Goal: Task Accomplishment & Management: Complete application form

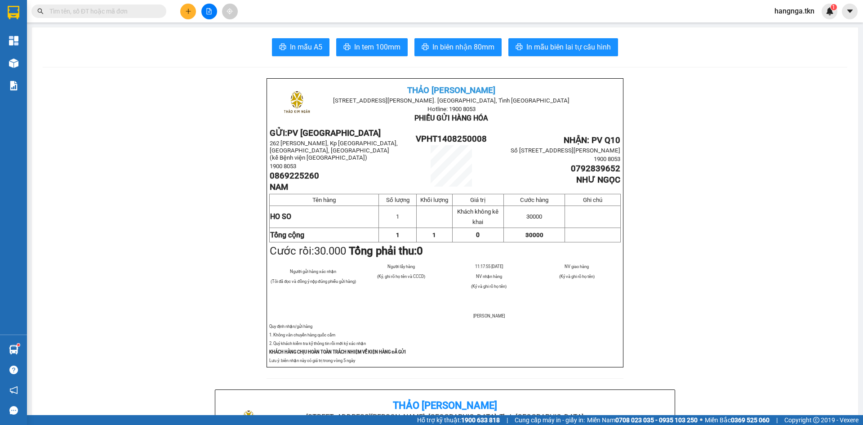
click at [194, 14] on button at bounding box center [188, 12] width 16 height 16
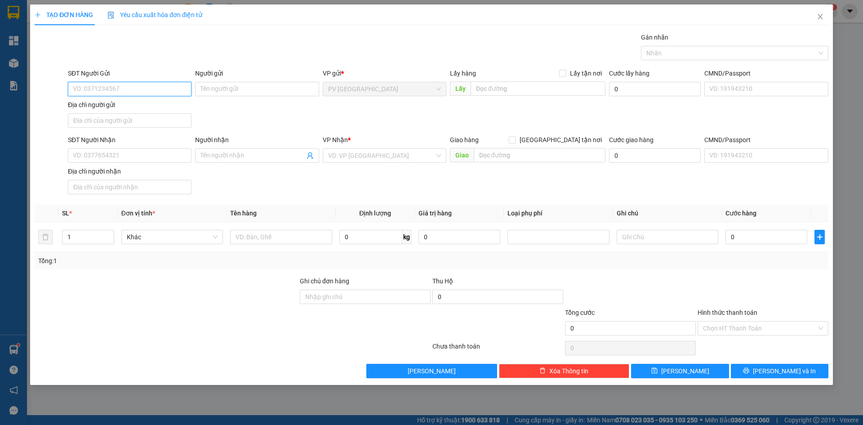
click at [170, 90] on input "SĐT Người Gửi" at bounding box center [130, 89] width 124 height 14
type input "0972846044"
click at [136, 107] on div "0972846044 - A BIẾT" at bounding box center [129, 107] width 113 height 10
type input "A BIẾT"
type input "0919097226"
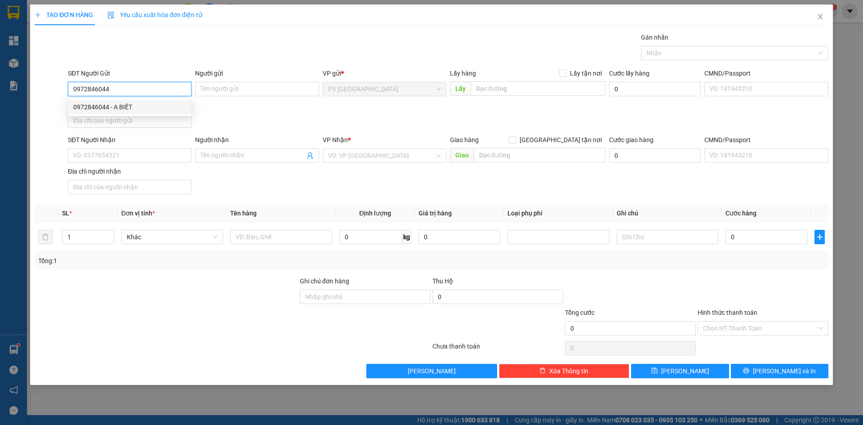
type input "CHÚ HÙNG"
type input "60.000"
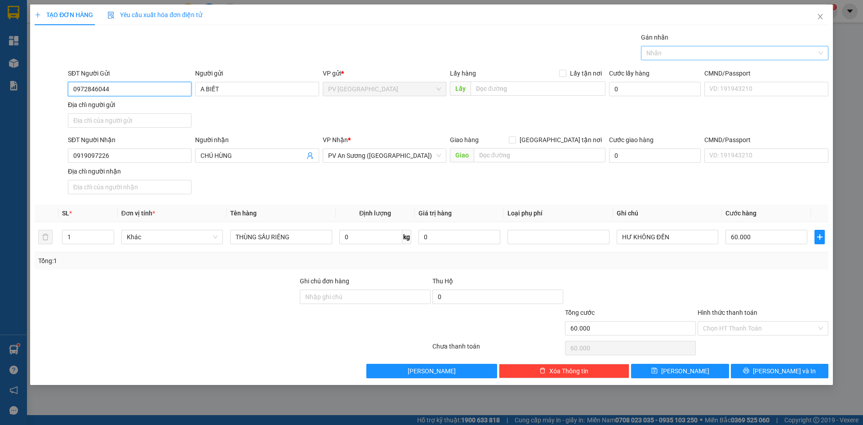
click at [725, 55] on div at bounding box center [731, 53] width 174 height 11
type input "0972846044"
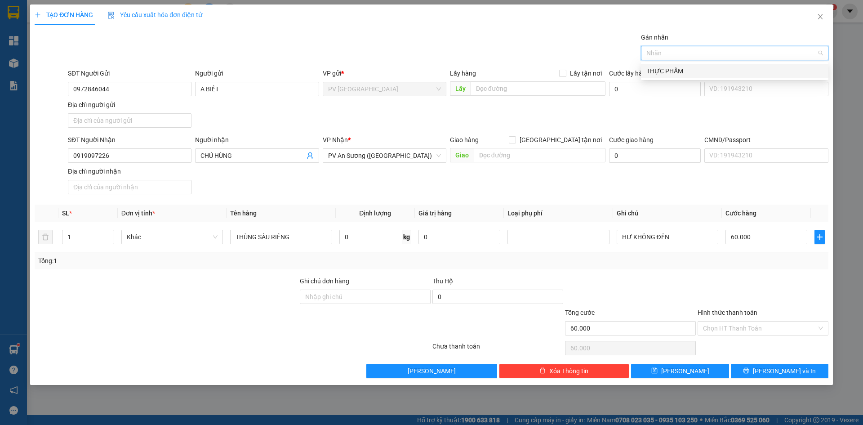
click at [675, 68] on div "THỰC PHẨM" at bounding box center [735, 71] width 177 height 10
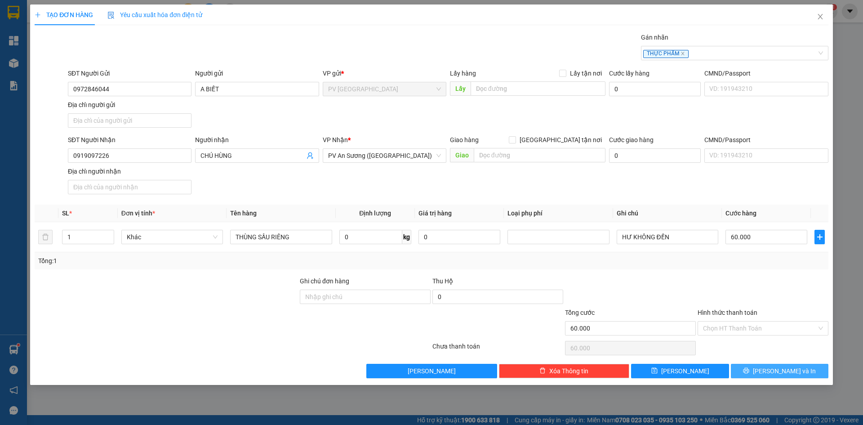
click at [779, 368] on span "[PERSON_NAME] và In" at bounding box center [784, 371] width 63 height 10
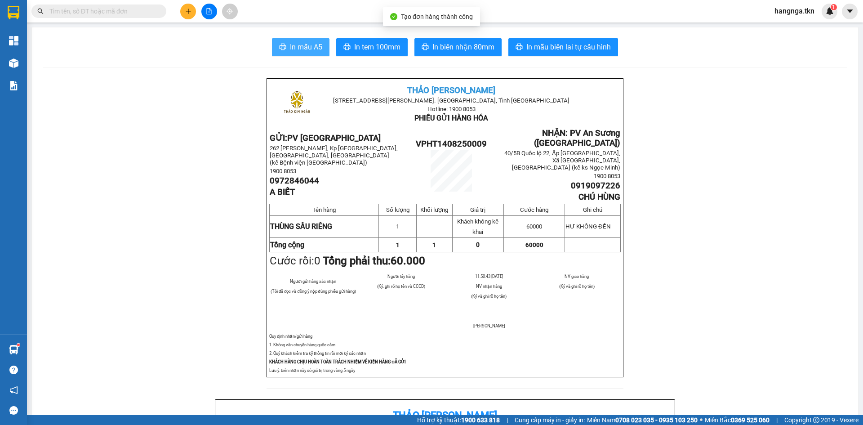
click at [292, 43] on span "In mẫu A5" at bounding box center [306, 46] width 32 height 11
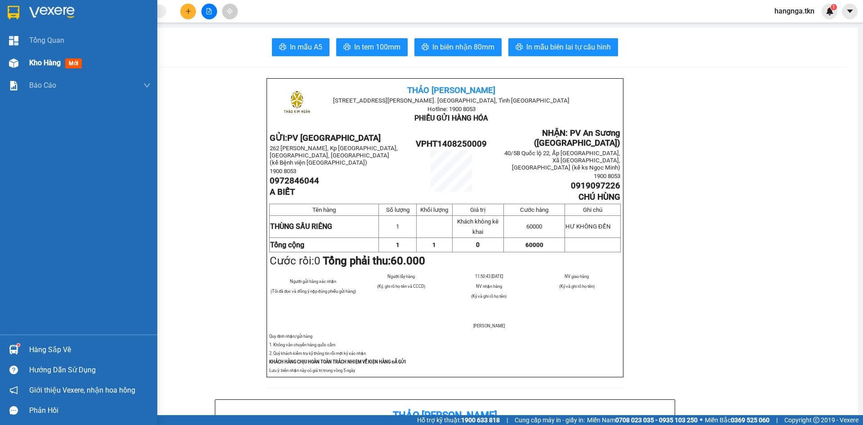
click at [41, 65] on span "Kho hàng" at bounding box center [44, 62] width 31 height 9
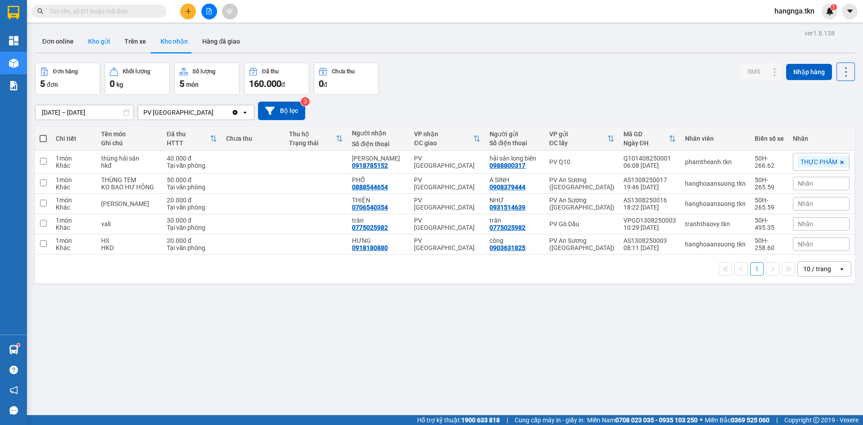
click at [105, 42] on button "Kho gửi" at bounding box center [99, 42] width 36 height 22
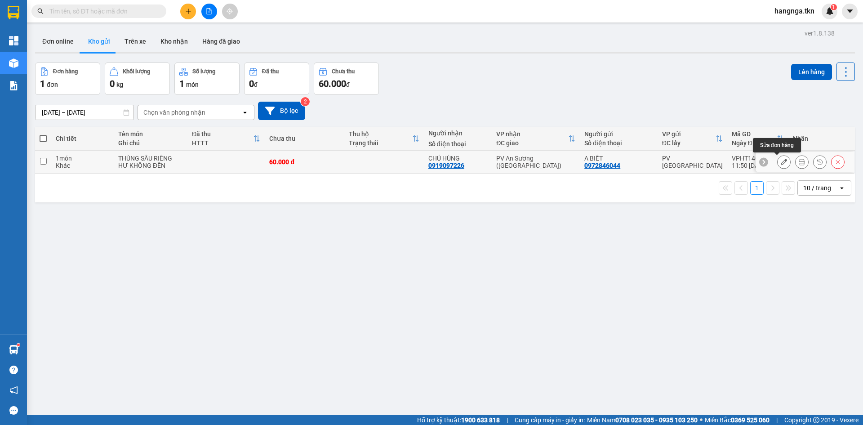
click at [781, 161] on icon at bounding box center [784, 162] width 6 height 6
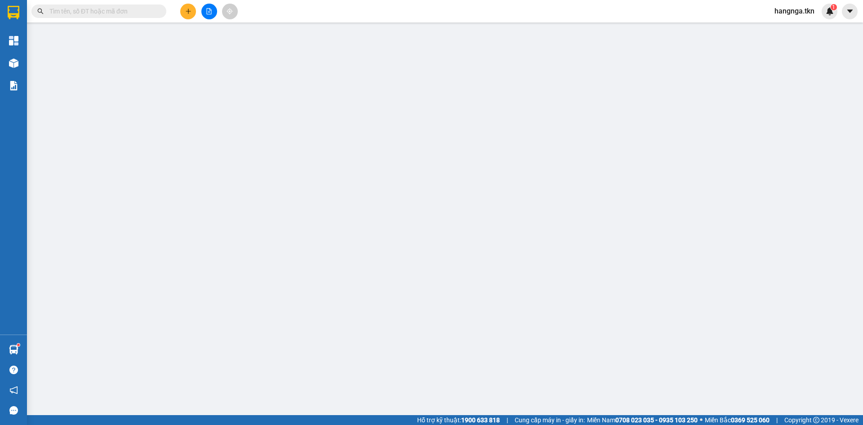
type input "0972846044"
type input "A BIẾT"
type input "0919097226"
type input "CHÚ HÙNG"
type input "60.000"
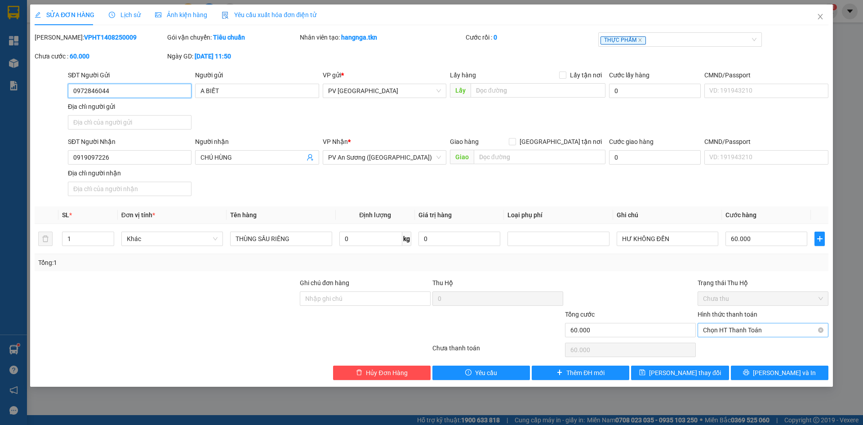
click at [767, 329] on span "Chọn HT Thanh Toán" at bounding box center [763, 329] width 120 height 13
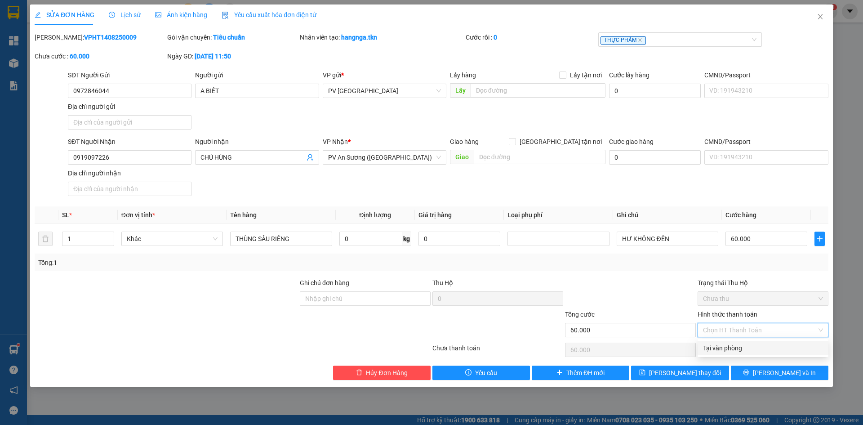
click at [731, 347] on div "Tại văn phòng" at bounding box center [763, 348] width 120 height 10
type input "0"
click at [770, 376] on button "[PERSON_NAME] và In" at bounding box center [780, 373] width 98 height 14
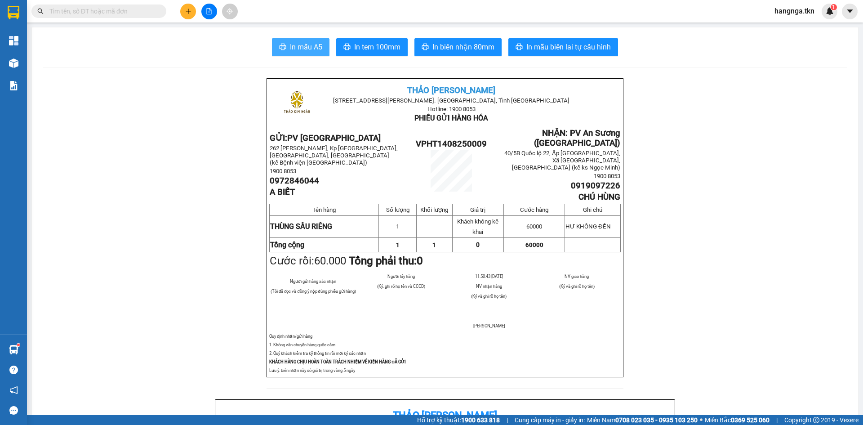
click at [309, 42] on span "In mẫu A5" at bounding box center [306, 46] width 32 height 11
